Goal: Check status

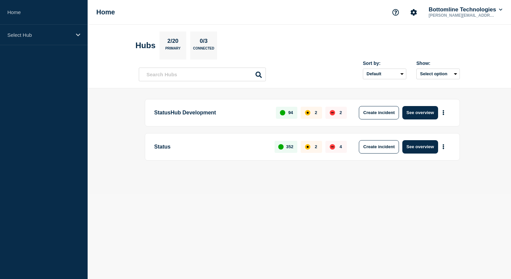
drag, startPoint x: 321, startPoint y: 9, endPoint x: 315, endPoint y: 19, distance: 12.5
click at [315, 19] on div "Home Bottomline Technologies [PERSON_NAME][EMAIL_ADDRESS][DOMAIN_NAME]" at bounding box center [300, 12] width 424 height 25
click at [416, 149] on button "See overview" at bounding box center [420, 146] width 35 height 13
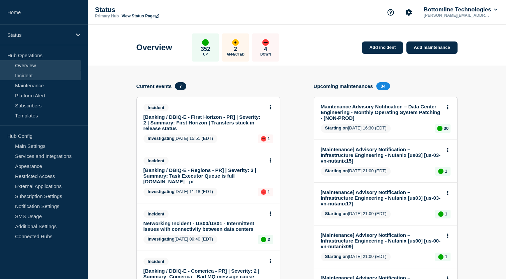
click at [48, 80] on link "Incident" at bounding box center [40, 75] width 81 height 10
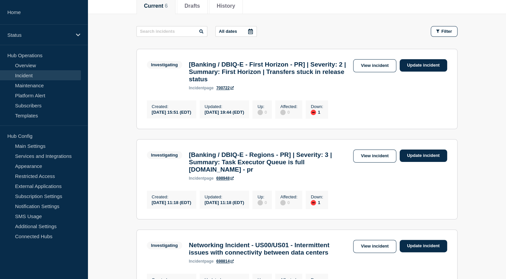
scroll to position [91, 0]
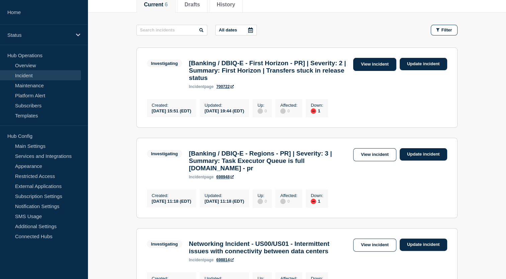
click at [375, 66] on link "View incident" at bounding box center [374, 64] width 43 height 13
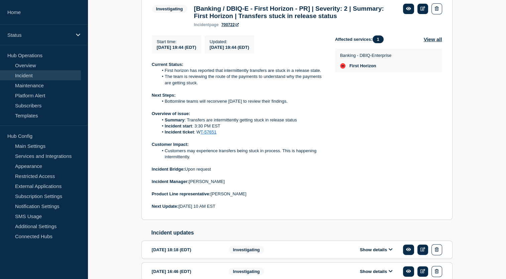
scroll to position [141, 0]
click at [317, 166] on p at bounding box center [238, 163] width 173 height 6
